Goal: Task Accomplishment & Management: Manage account settings

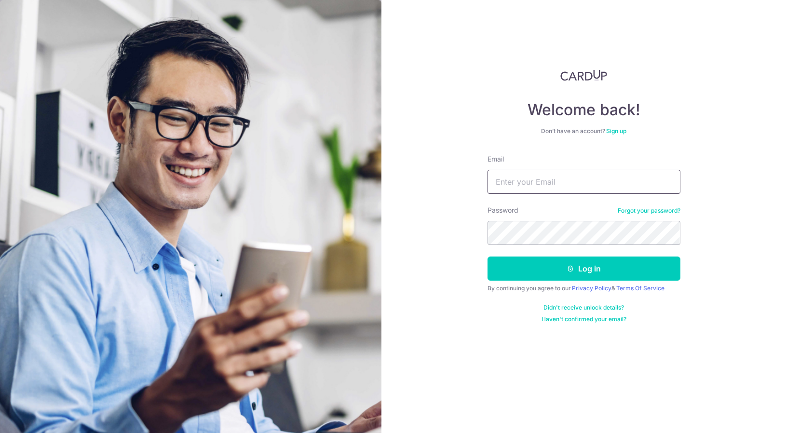
click at [558, 180] on input "Email" at bounding box center [583, 182] width 193 height 24
type input "[PERSON_NAME][EMAIL_ADDRESS][DOMAIN_NAME]"
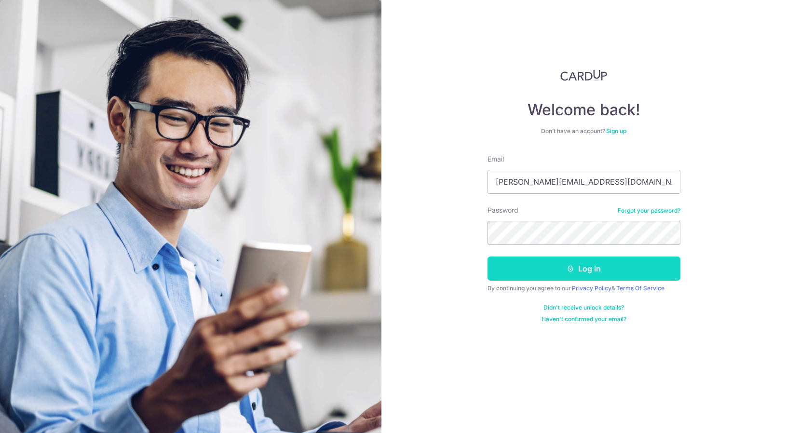
click at [597, 267] on button "Log in" at bounding box center [583, 268] width 193 height 24
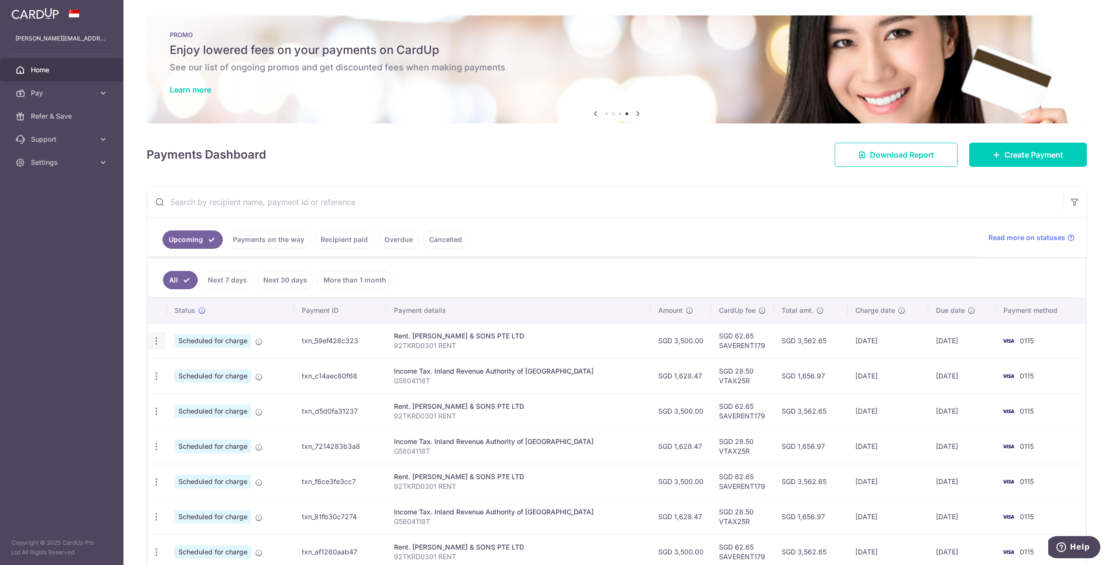
click at [154, 341] on icon "button" at bounding box center [156, 341] width 10 height 10
click at [190, 365] on span "Update payment" at bounding box center [208, 368] width 66 height 12
radio input "true"
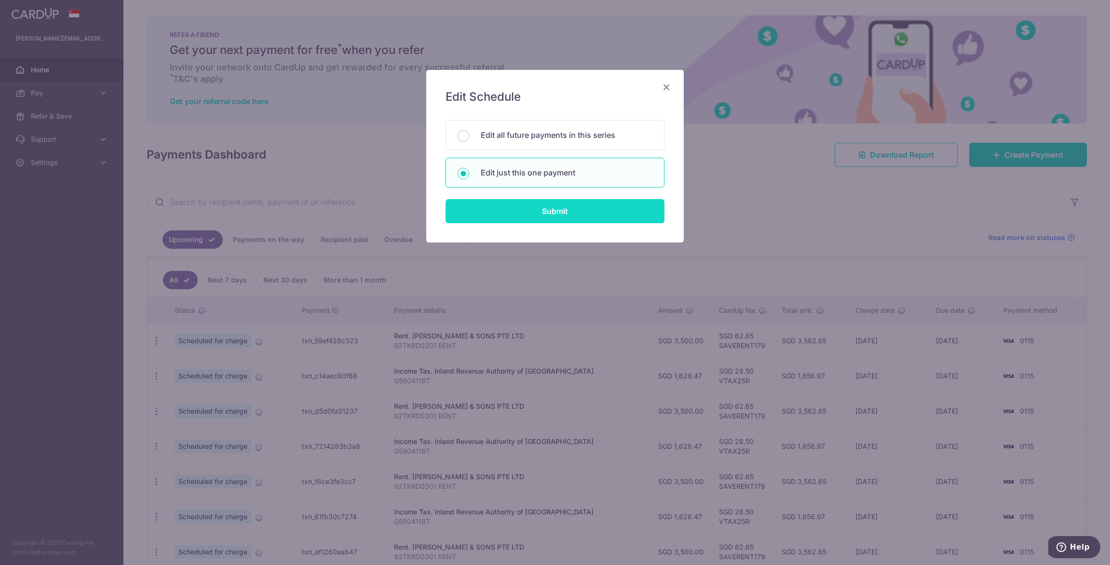
click at [535, 213] on input "Submit" at bounding box center [554, 211] width 219 height 24
radio input "true"
type input "3,500.00"
type input "[DATE]"
type input "92TKRD0301 RENT"
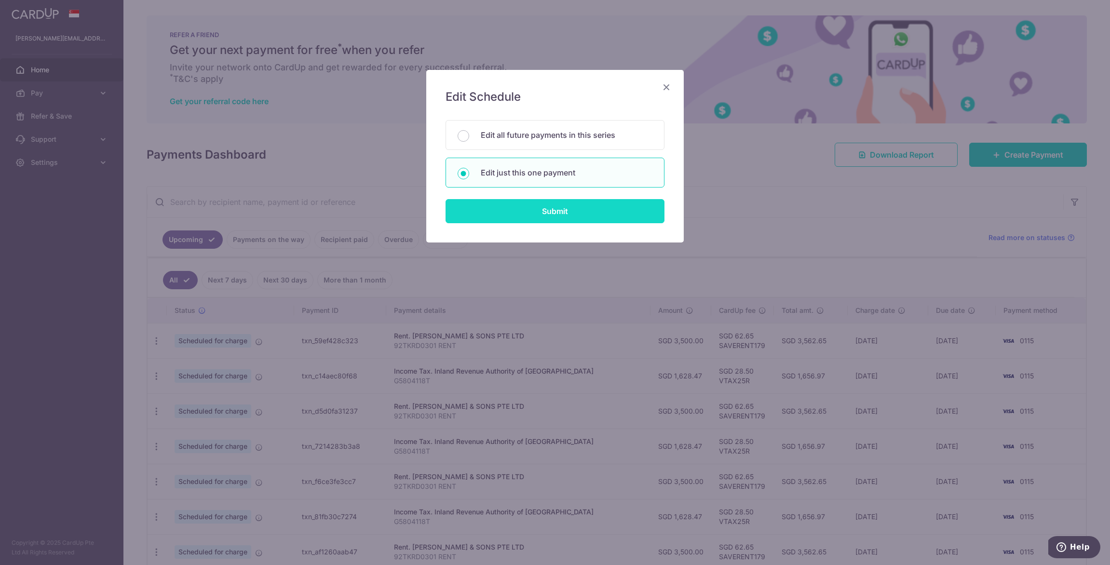
type input "SAVERENT179"
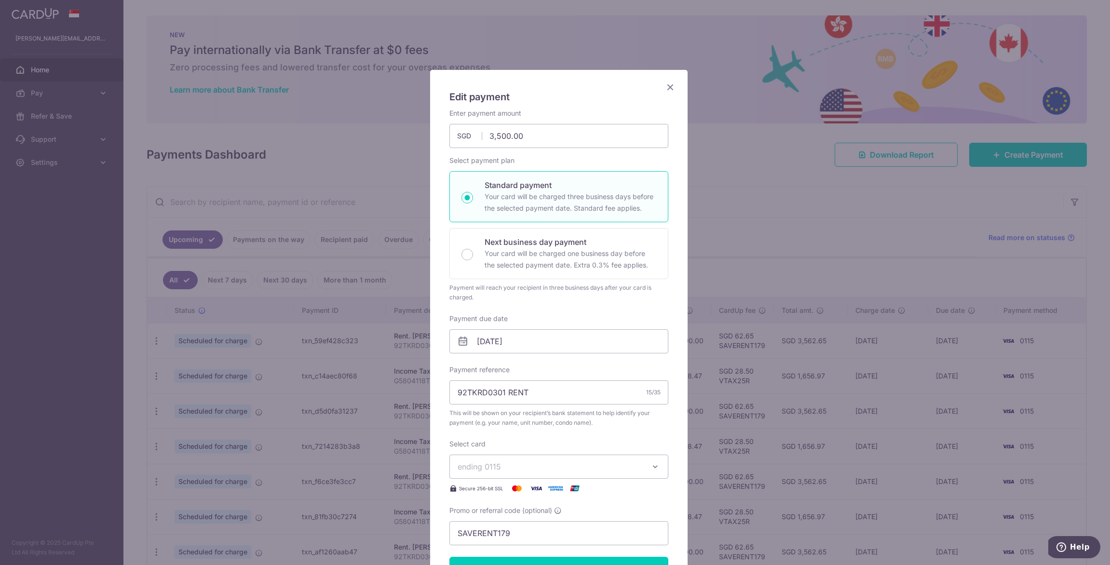
click at [579, 463] on span "ending 0115" at bounding box center [550, 467] width 185 height 12
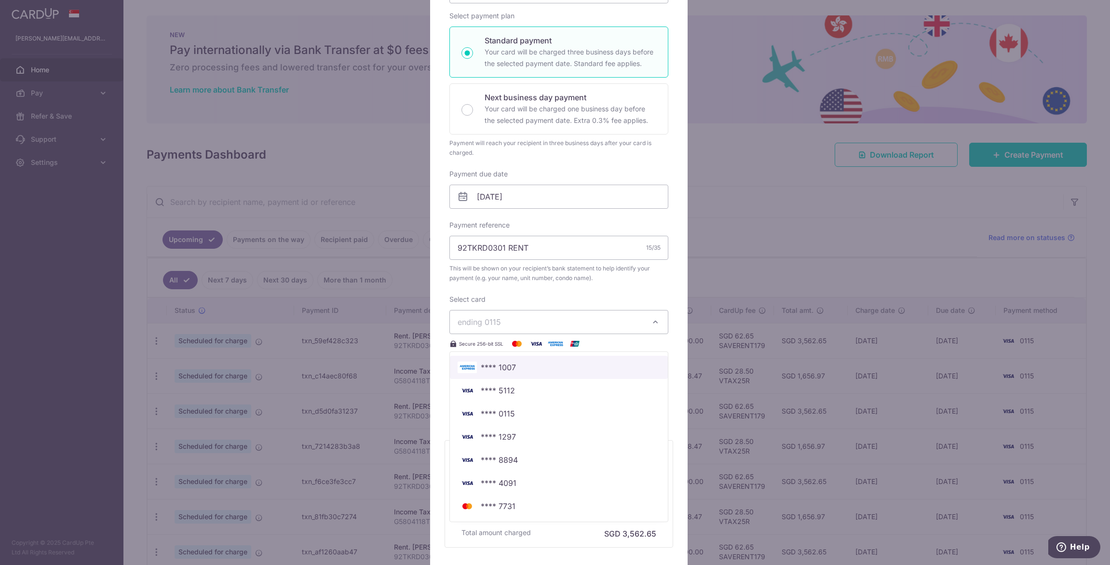
scroll to position [193, 0]
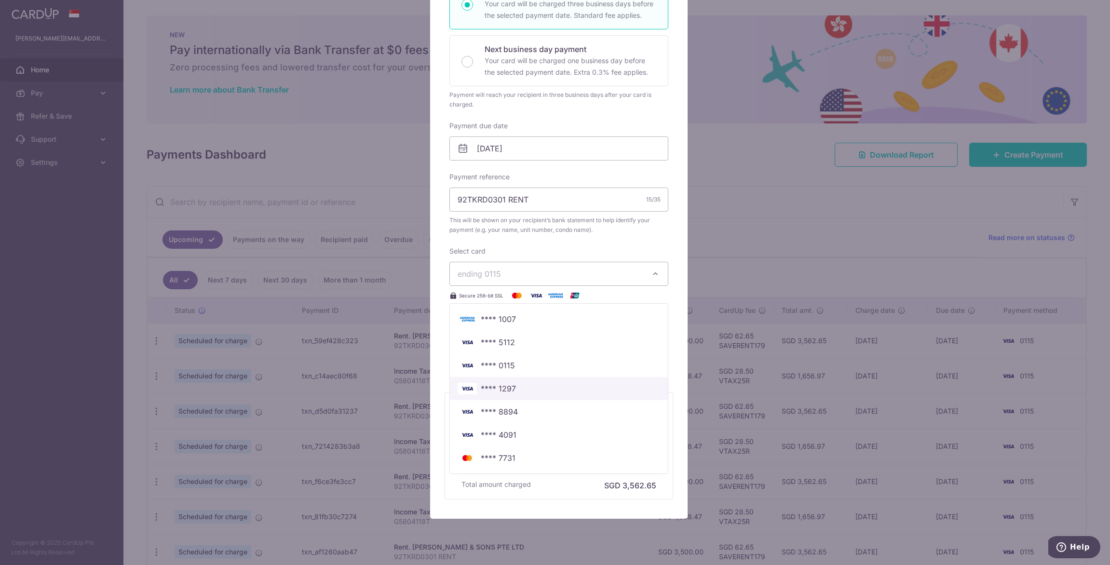
click at [520, 382] on link "**** 1297" at bounding box center [559, 388] width 218 height 23
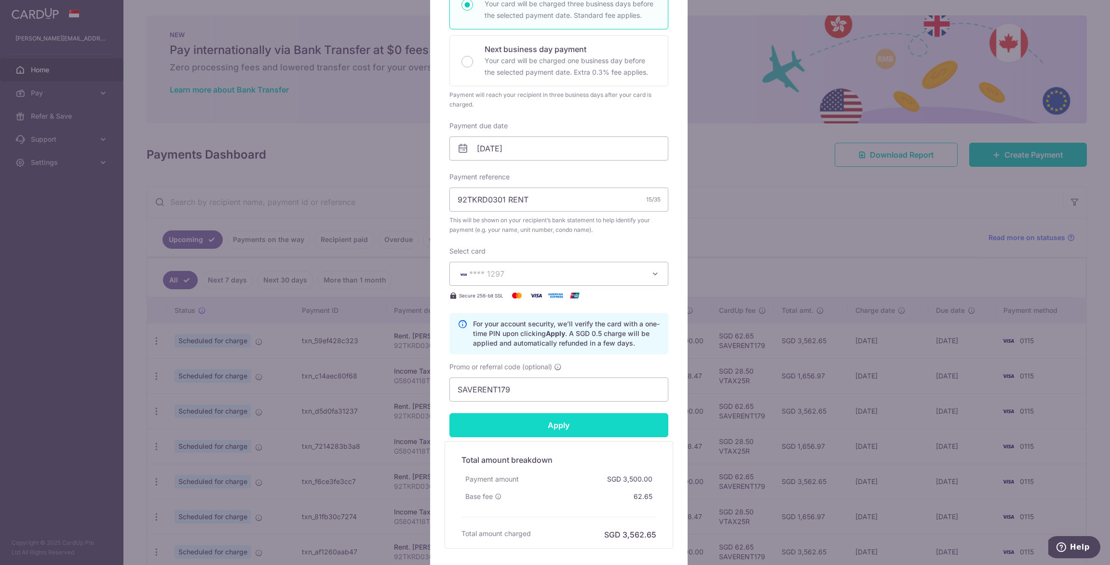
click at [540, 417] on input "Apply" at bounding box center [558, 425] width 219 height 24
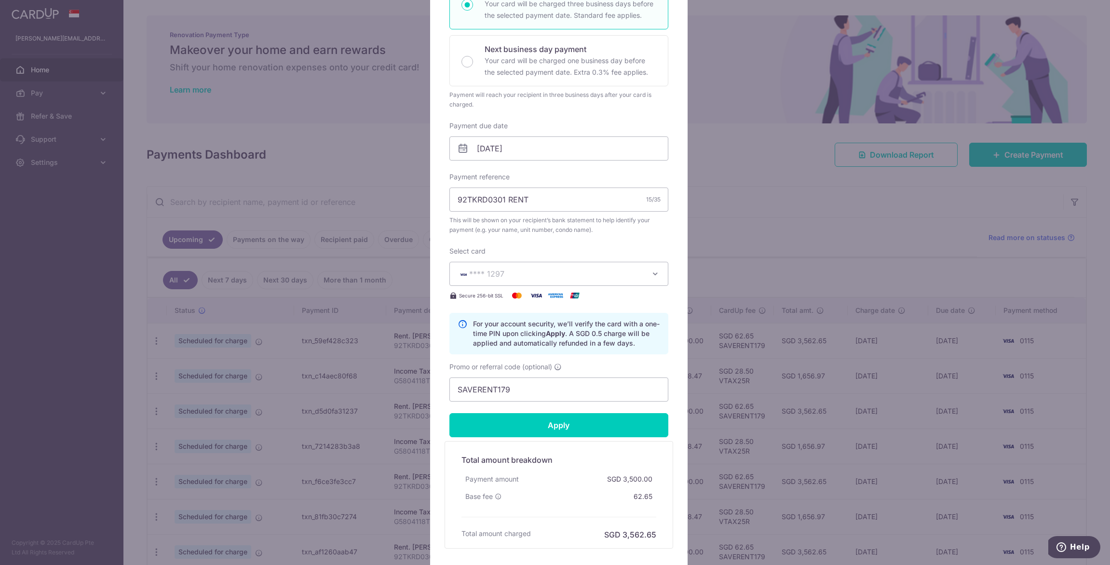
scroll to position [0, 0]
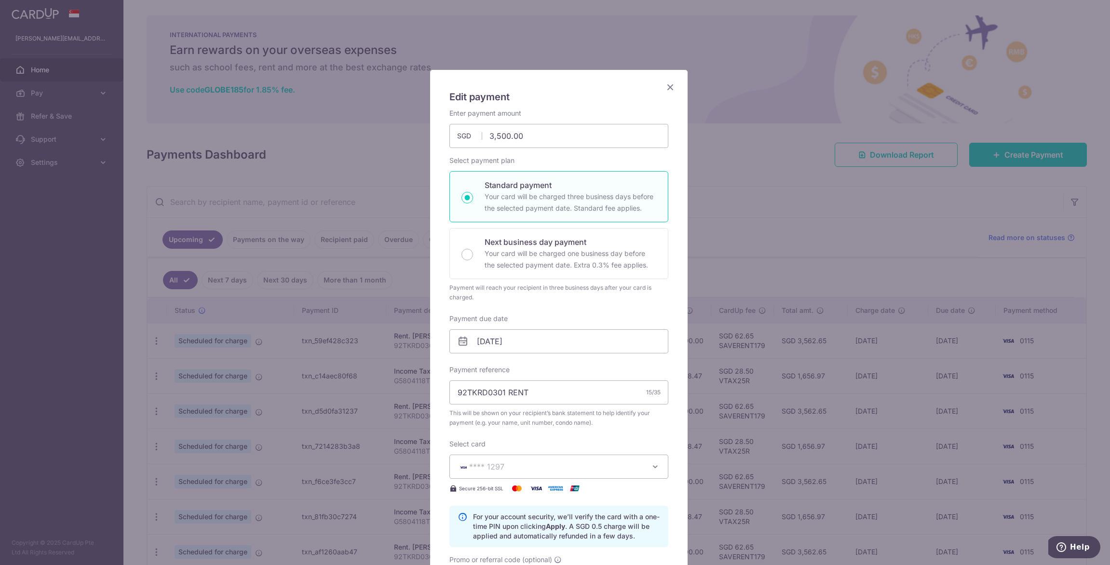
type input "Successfully Applied"
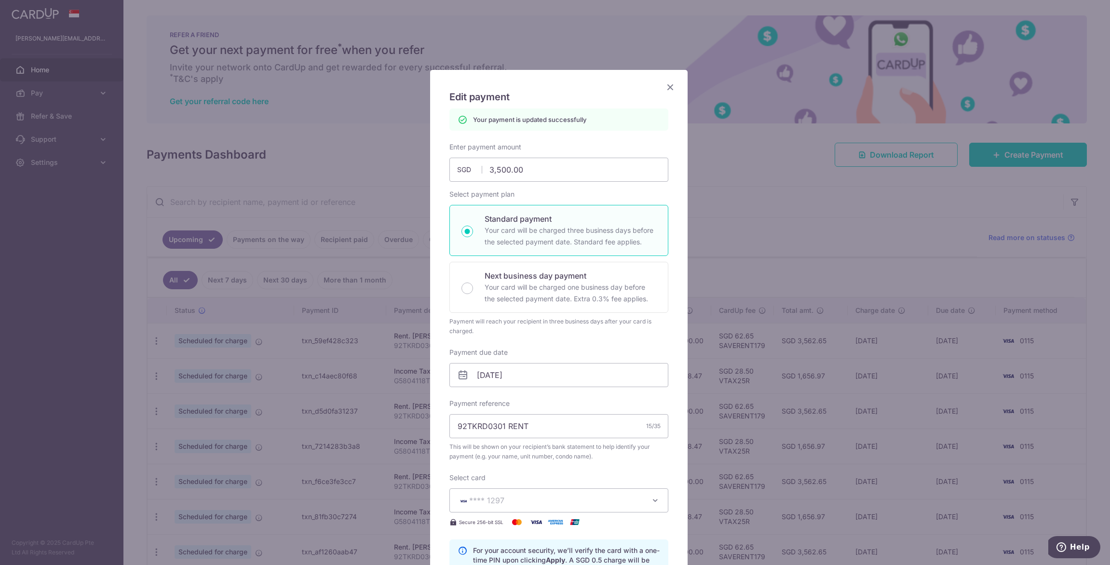
click at [664, 86] on icon "Close" at bounding box center [670, 87] width 12 height 12
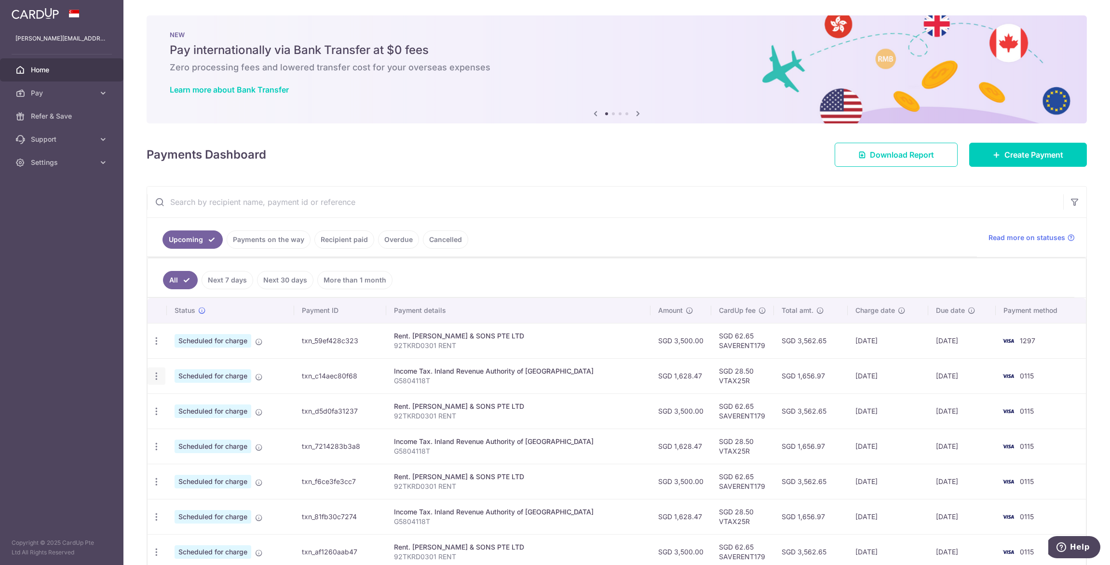
click at [154, 378] on icon "button" at bounding box center [156, 376] width 10 height 10
click at [204, 404] on span "Update payment" at bounding box center [208, 403] width 66 height 12
radio input "true"
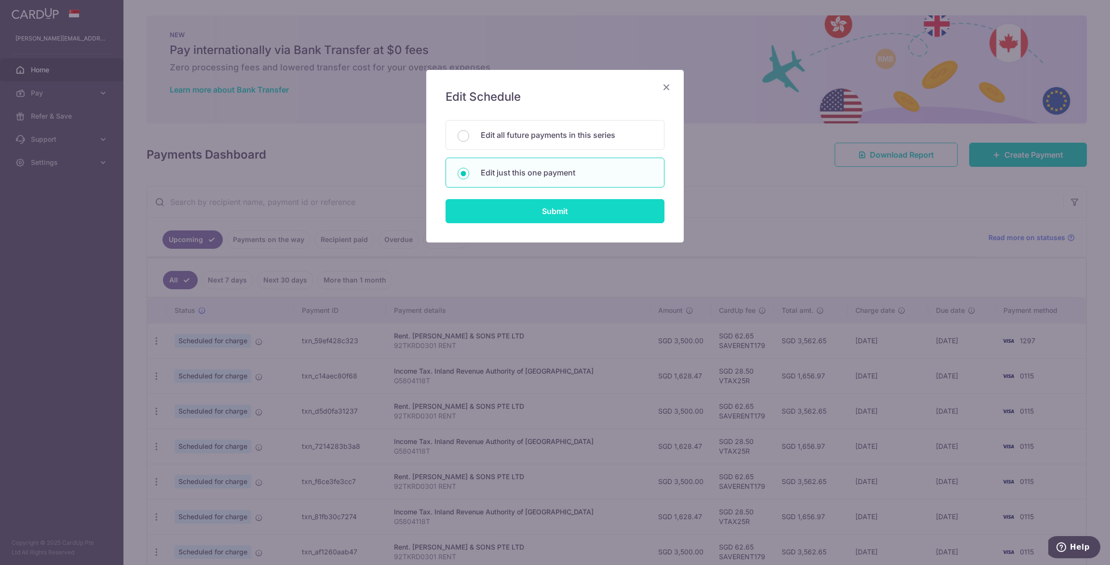
click at [508, 211] on input "Submit" at bounding box center [554, 211] width 219 height 24
radio input "true"
type input "1,628.47"
type input "[DATE]"
type input "G5804118T"
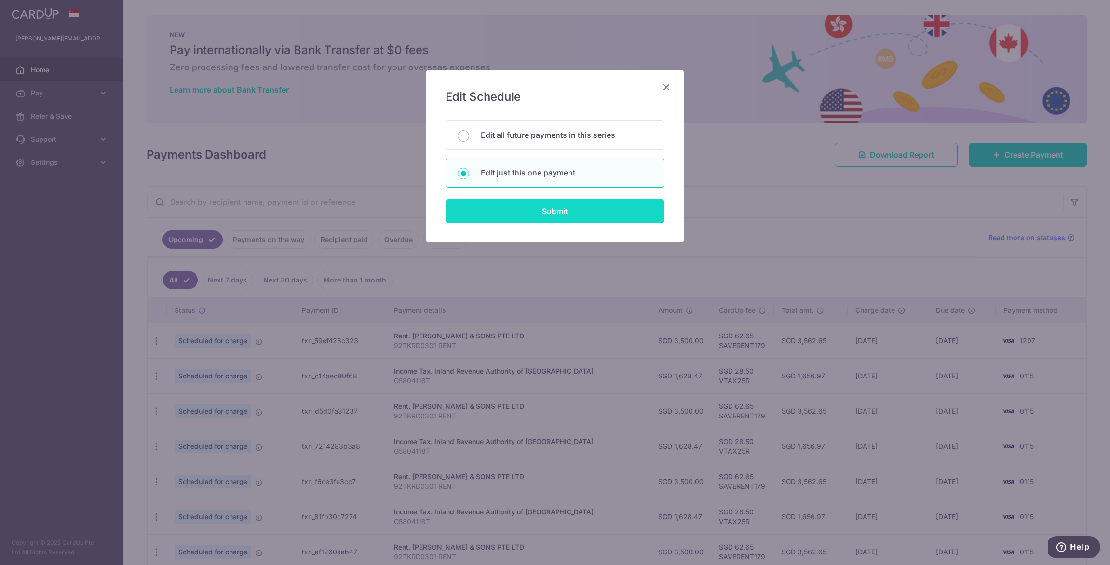
type input "VTAX25R"
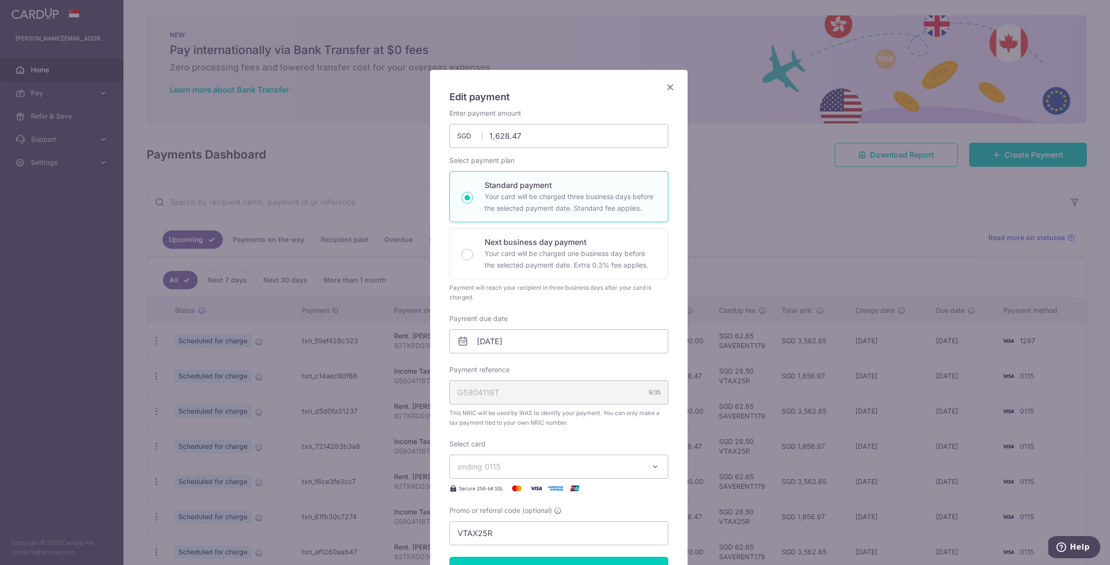
click at [511, 464] on span "ending 0115" at bounding box center [550, 467] width 185 height 12
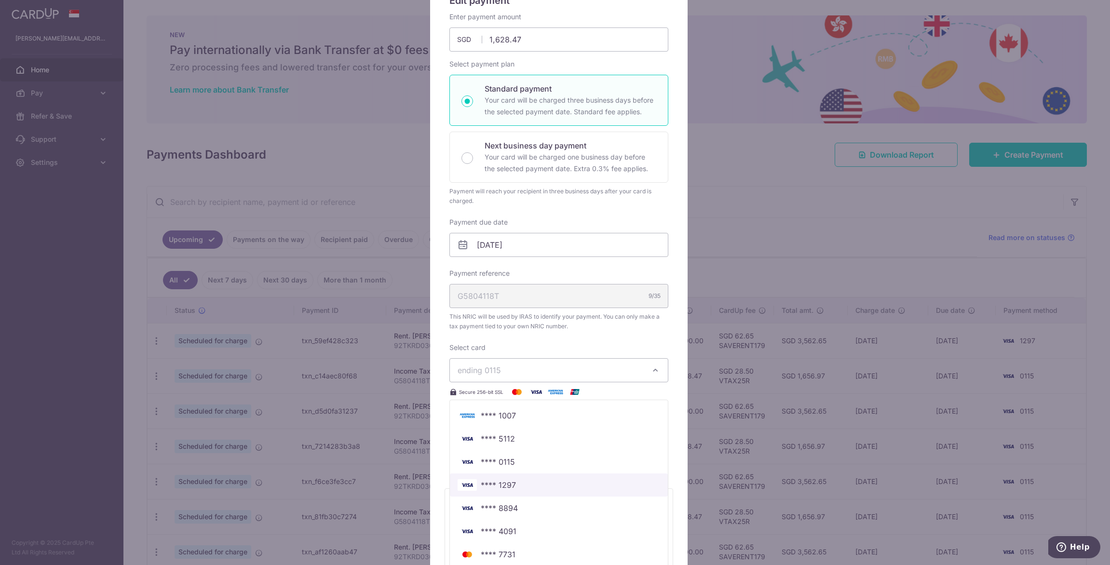
click at [509, 486] on span "**** 1297" at bounding box center [498, 485] width 35 height 12
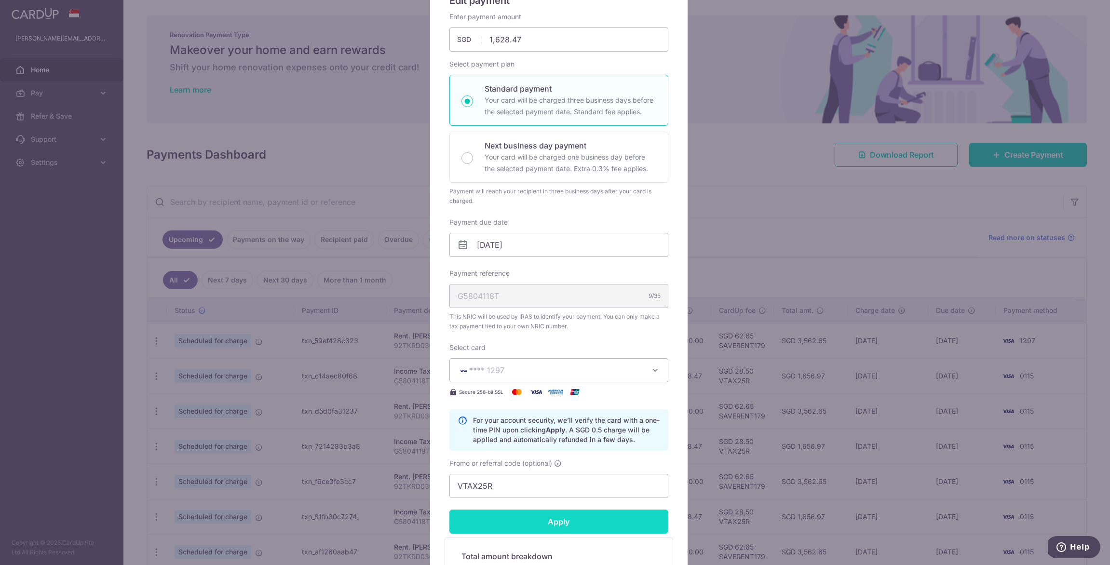
click at [540, 521] on input "Apply" at bounding box center [558, 522] width 219 height 24
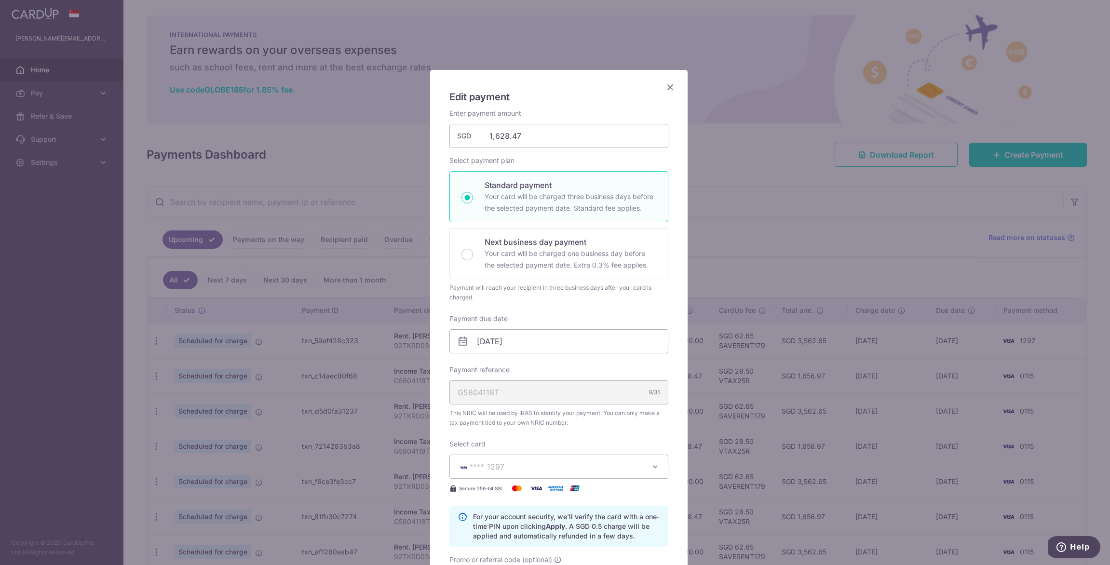
type input "Successfully Applied"
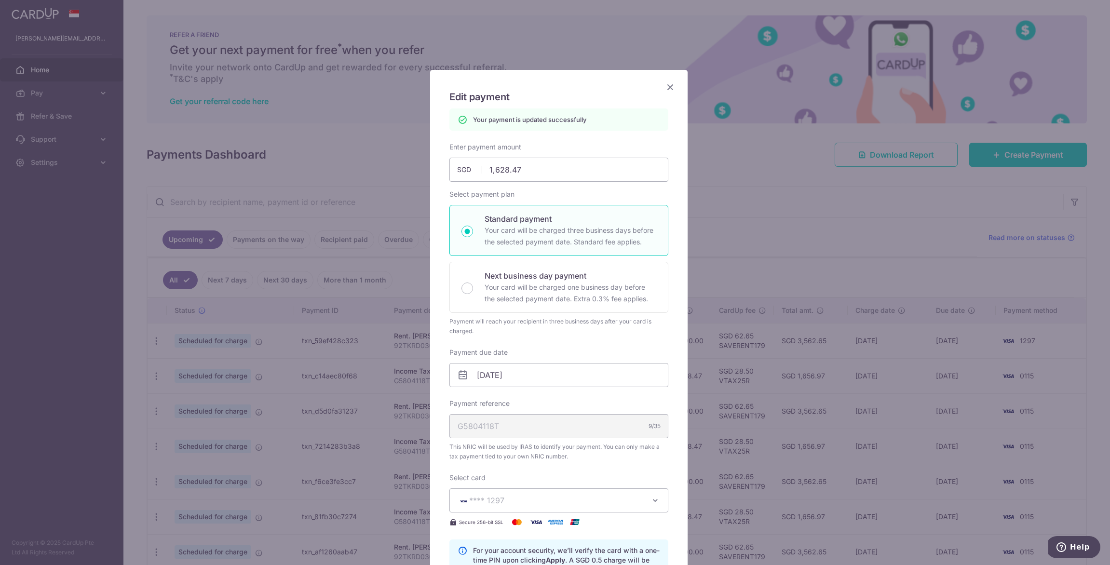
click at [664, 89] on icon "Close" at bounding box center [670, 87] width 12 height 12
